Goal: Information Seeking & Learning: Learn about a topic

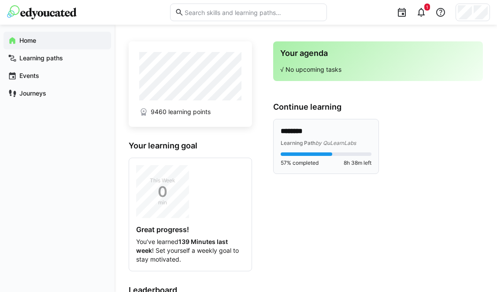
click at [324, 142] on span "by QuLearnLabs" at bounding box center [336, 143] width 41 height 7
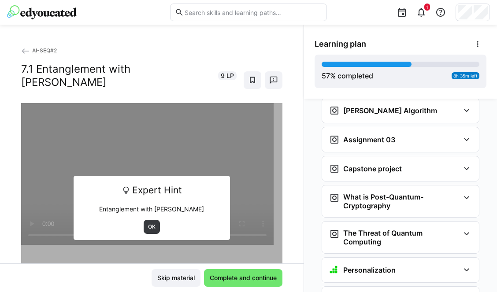
scroll to position [1517, 0]
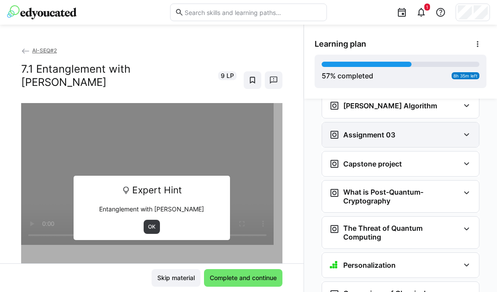
click at [372, 131] on h3 "Assignment 03" at bounding box center [369, 135] width 52 height 9
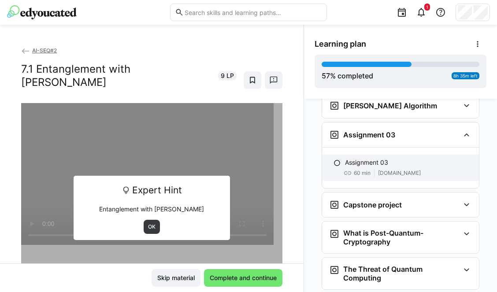
click at [367, 158] on p "Assignment 03" at bounding box center [366, 162] width 43 height 9
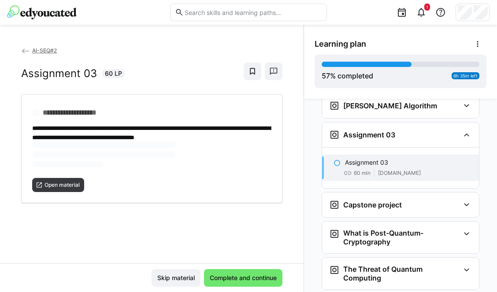
scroll to position [1526, 0]
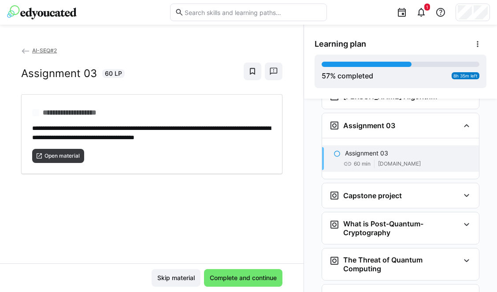
click at [76, 184] on div "**********" at bounding box center [152, 155] width 304 height 218
click at [69, 155] on span "Open material" at bounding box center [62, 156] width 37 height 7
